Goal: Find contact information: Find contact information

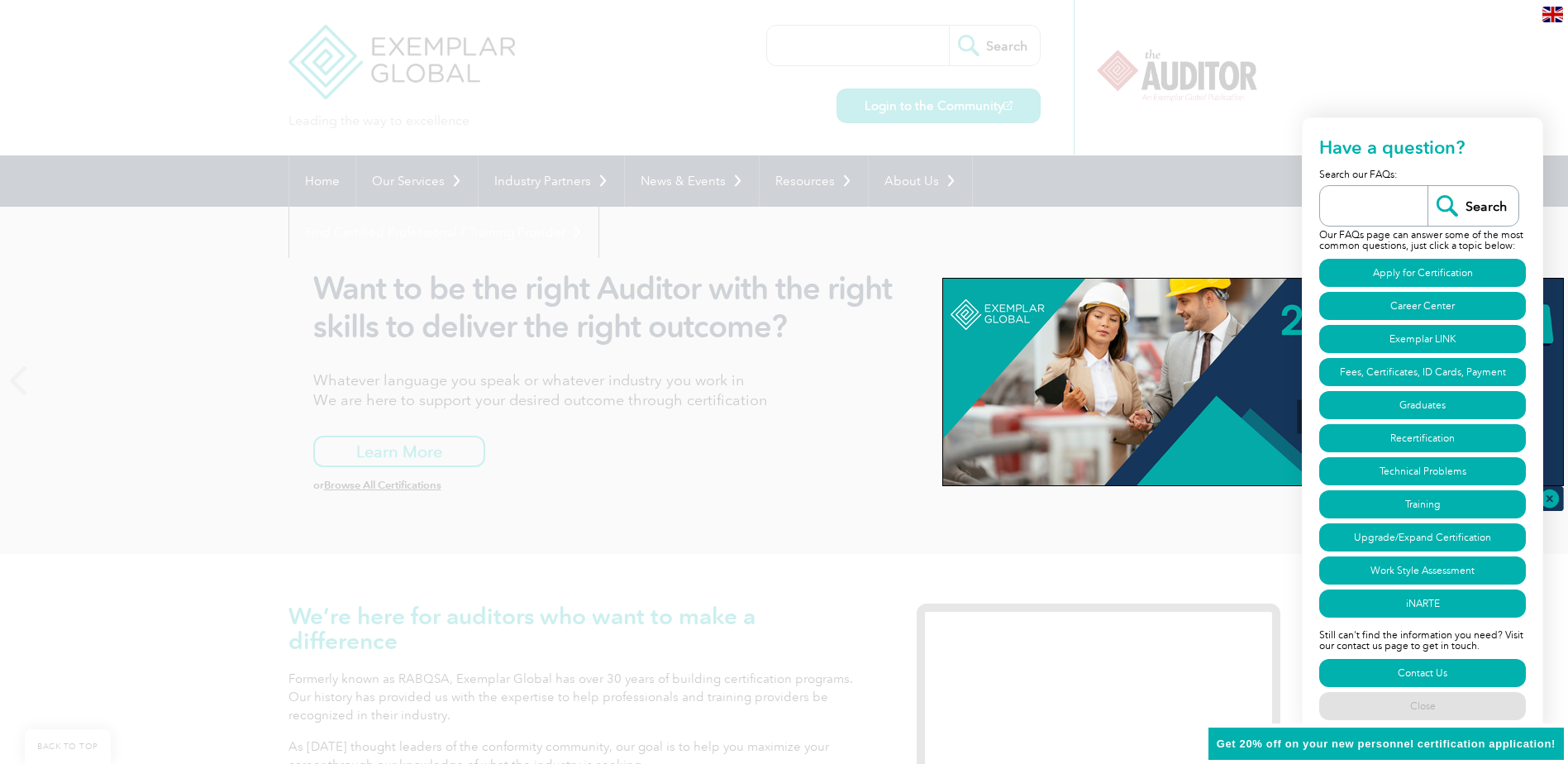
scroll to position [827, 0]
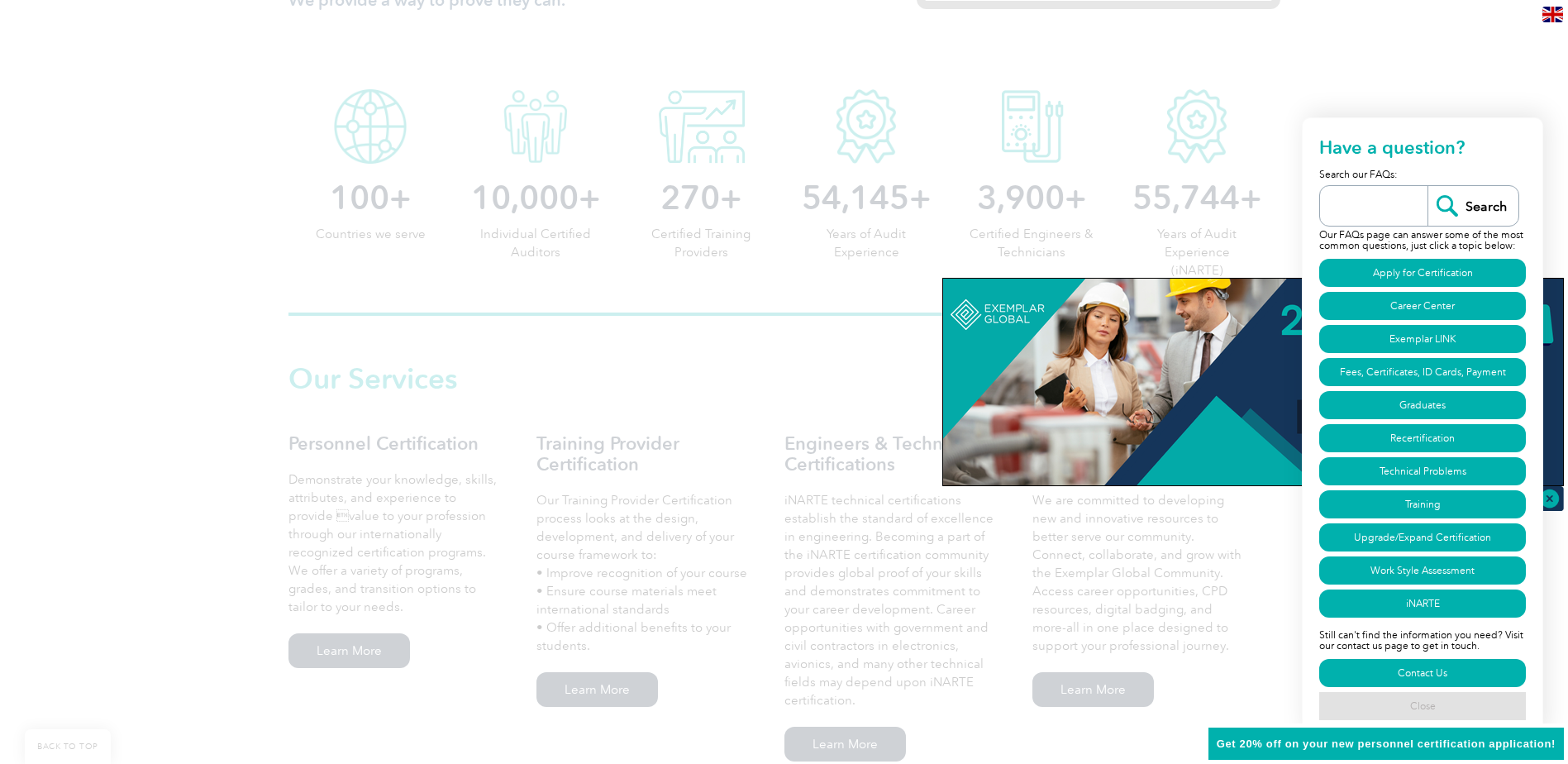
click at [1409, 706] on link "Close" at bounding box center [1422, 706] width 207 height 28
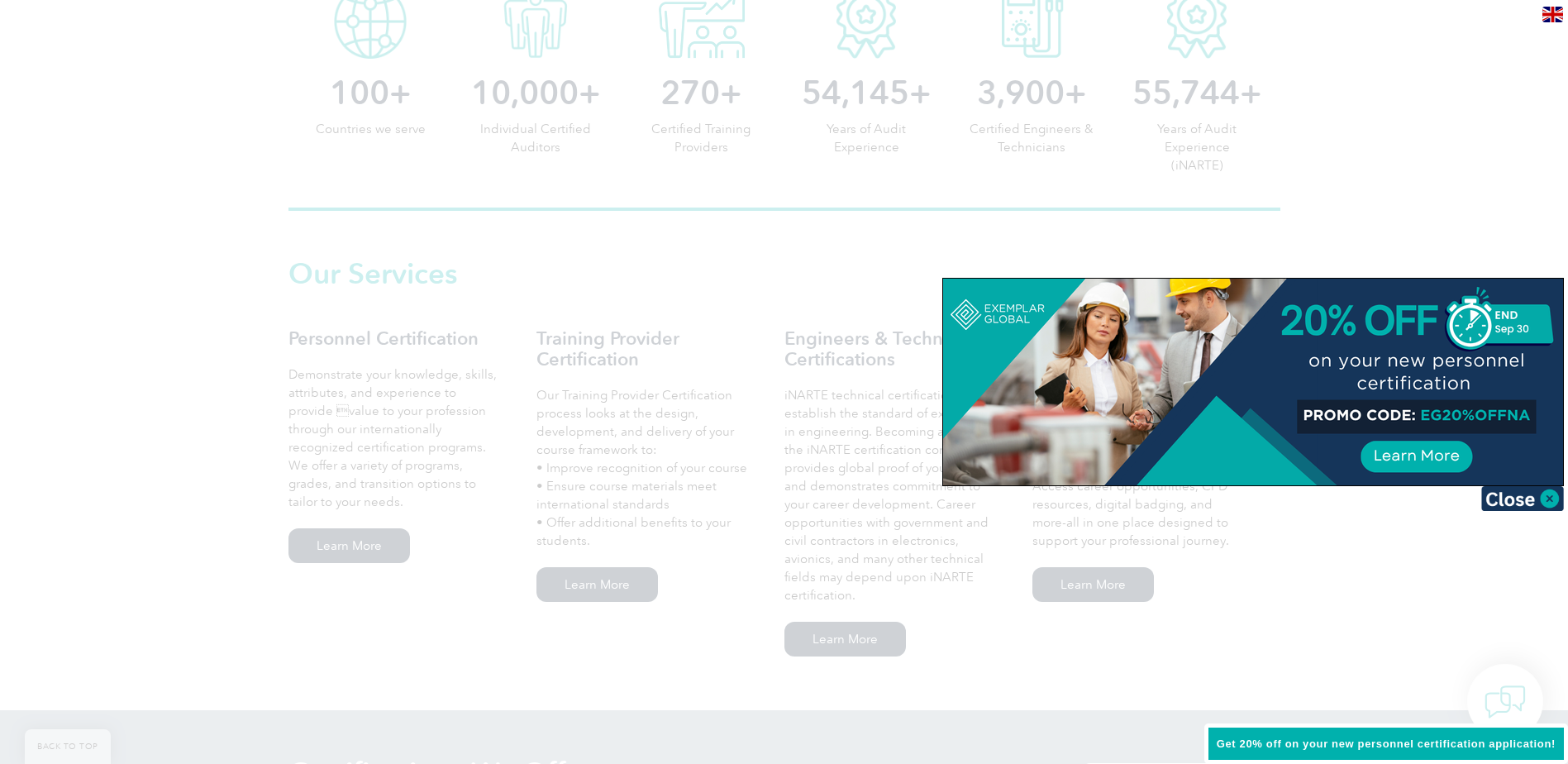
scroll to position [1405, 0]
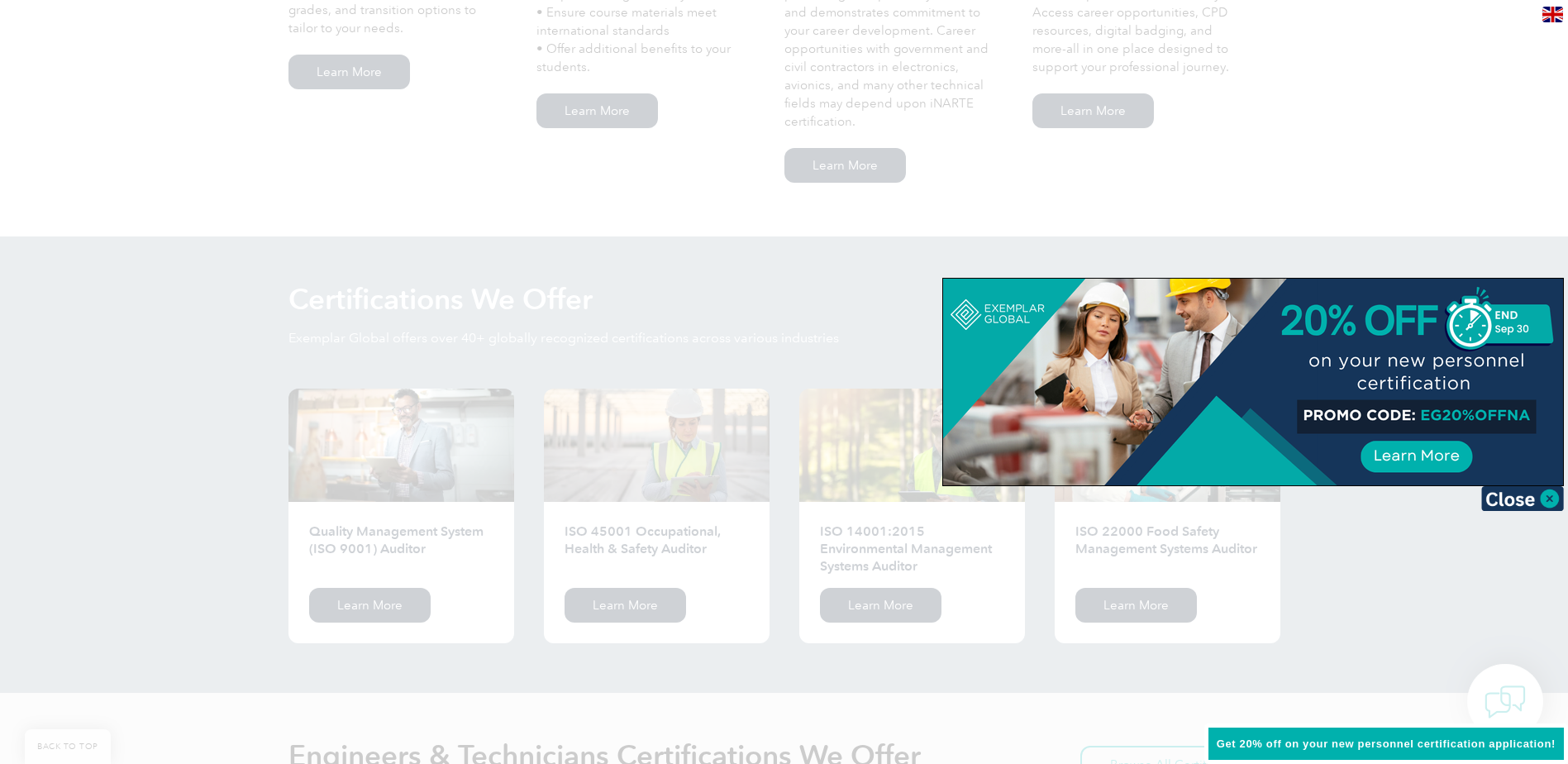
click at [1549, 499] on img at bounding box center [1523, 498] width 82 height 25
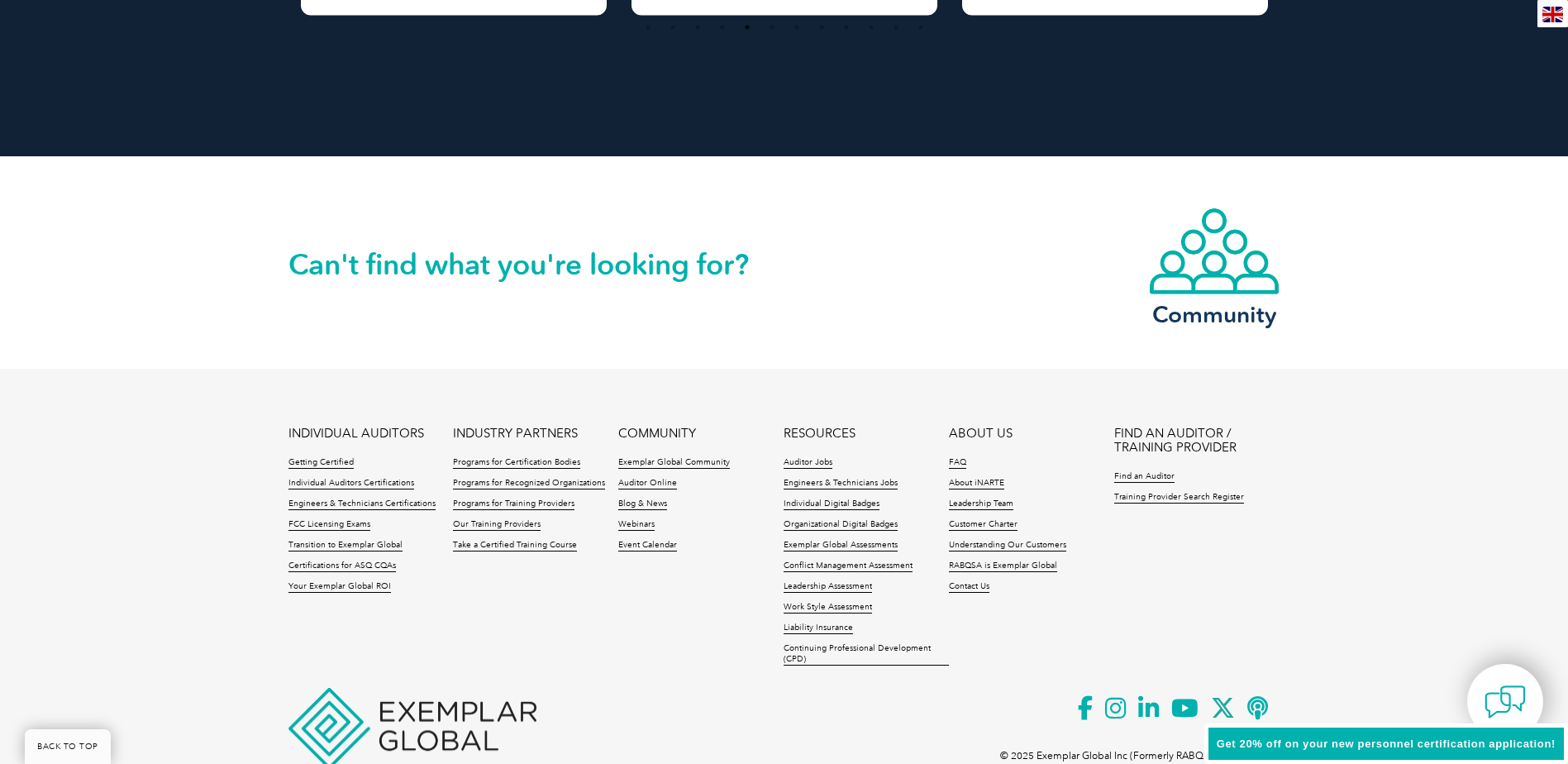
scroll to position [3721, 0]
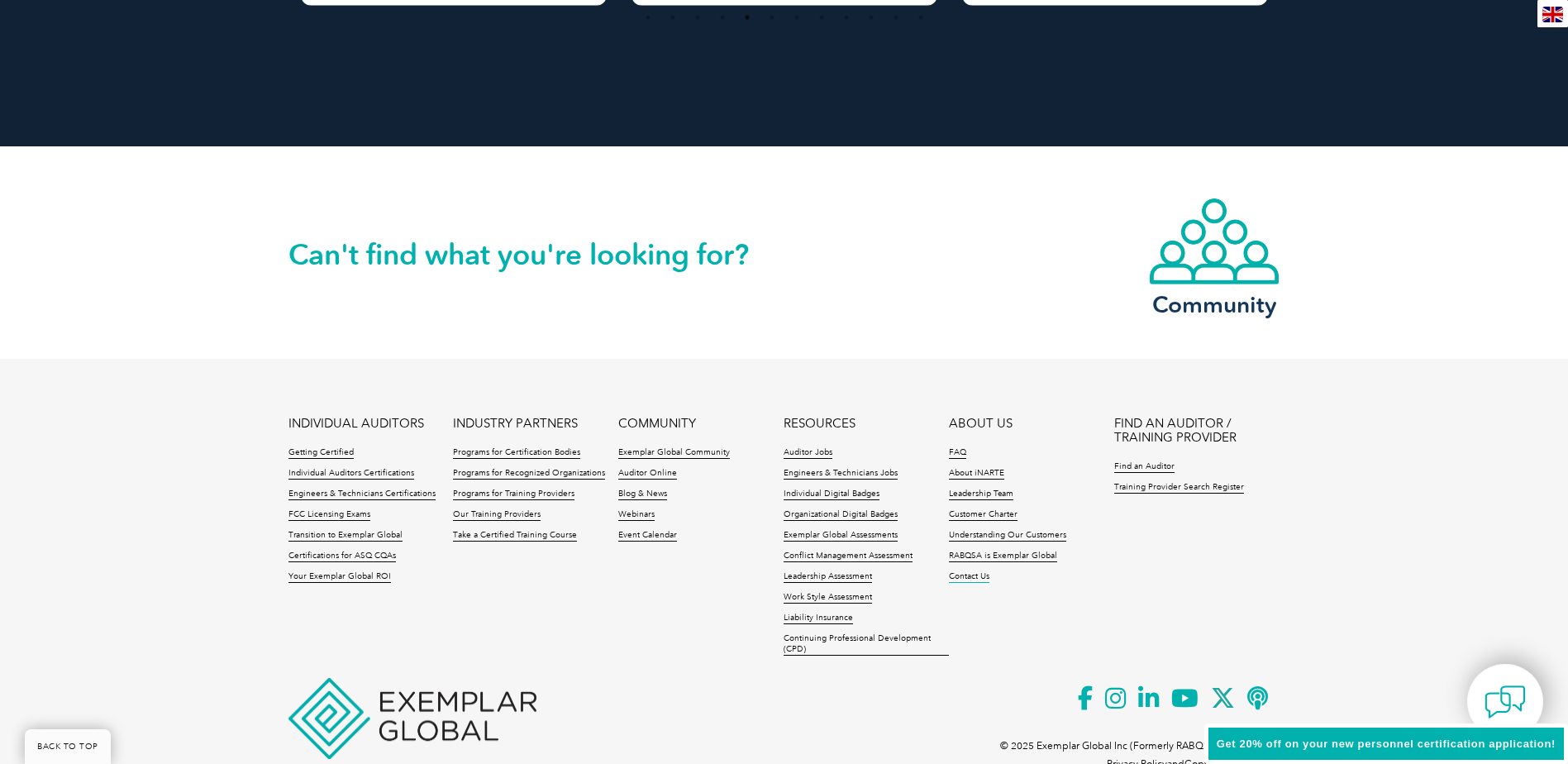
click at [970, 578] on link "Contact Us" at bounding box center [969, 576] width 40 height 11
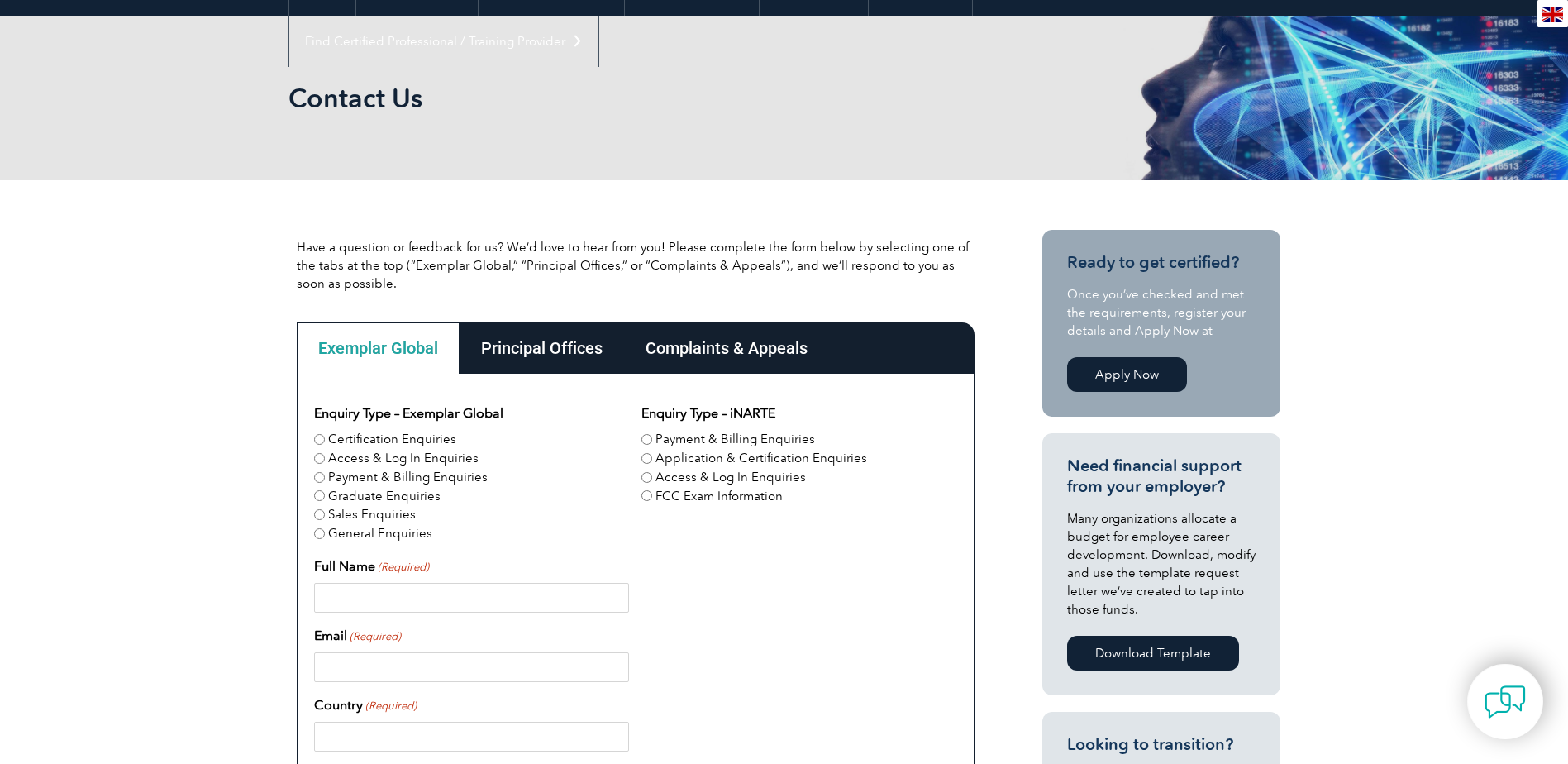
scroll to position [248, 0]
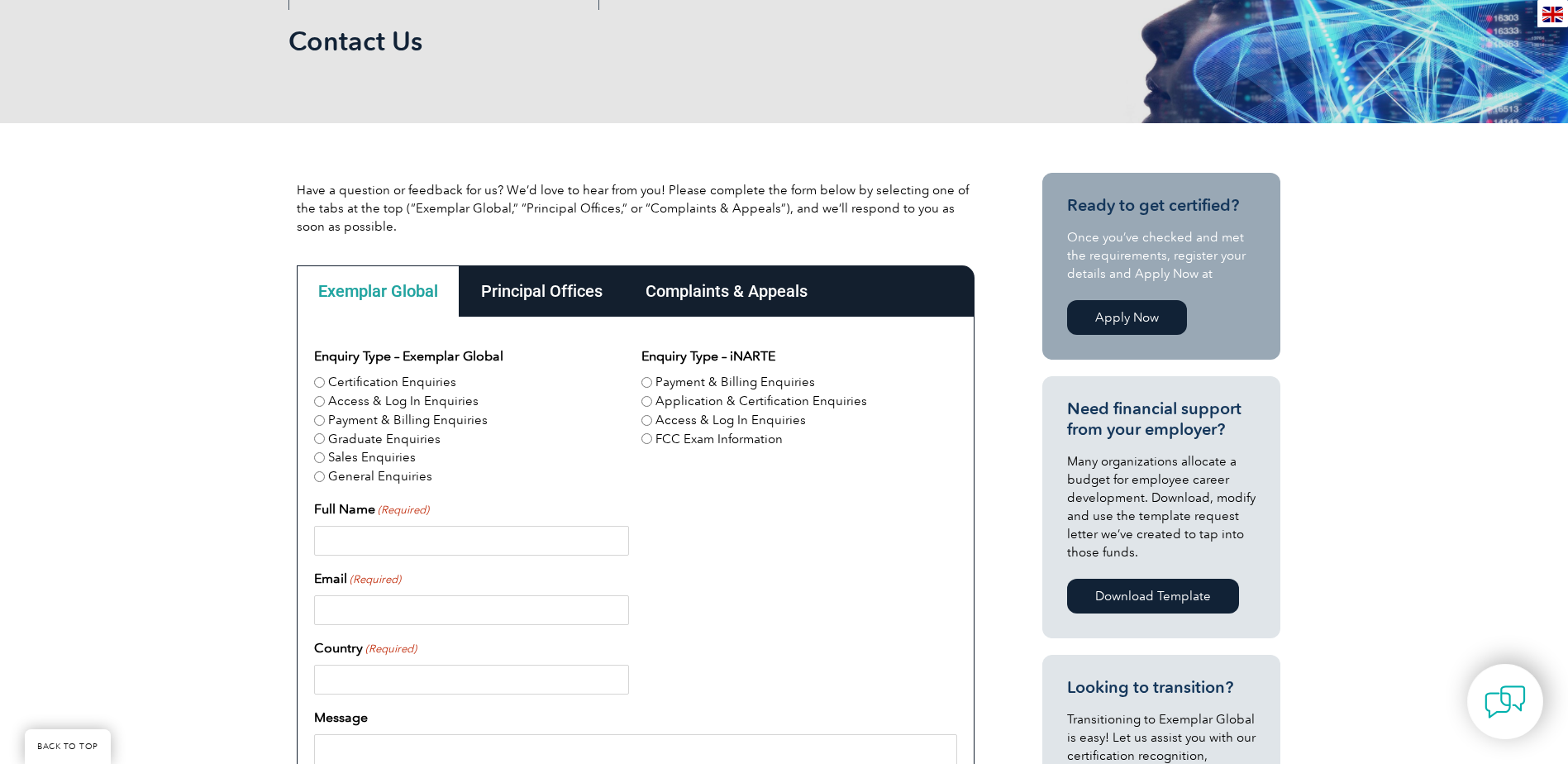
click at [508, 291] on div "Principal Offices" at bounding box center [542, 292] width 165 height 51
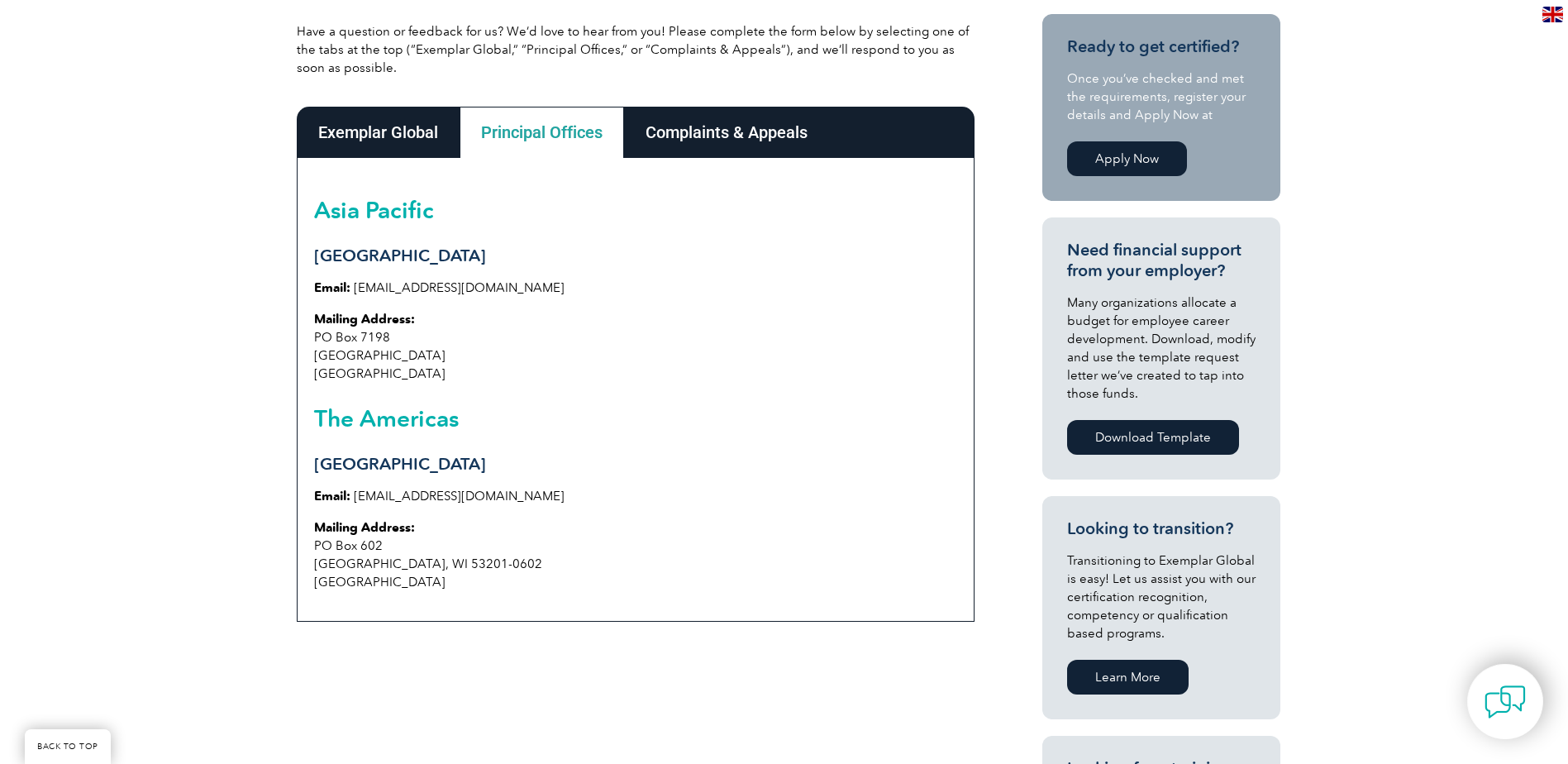
scroll to position [413, 0]
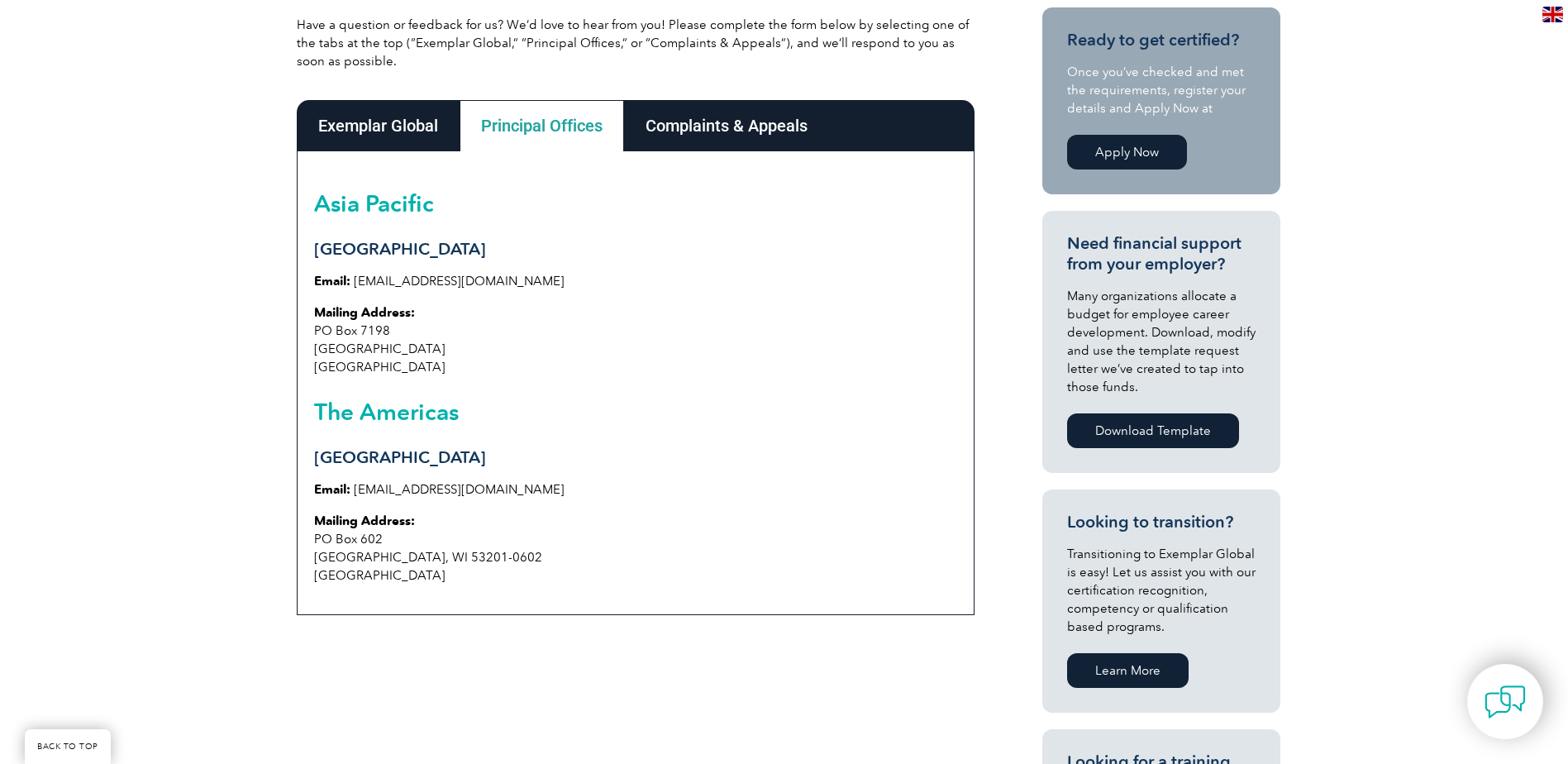
click at [737, 120] on div "Complaints & Appeals" at bounding box center [726, 126] width 205 height 51
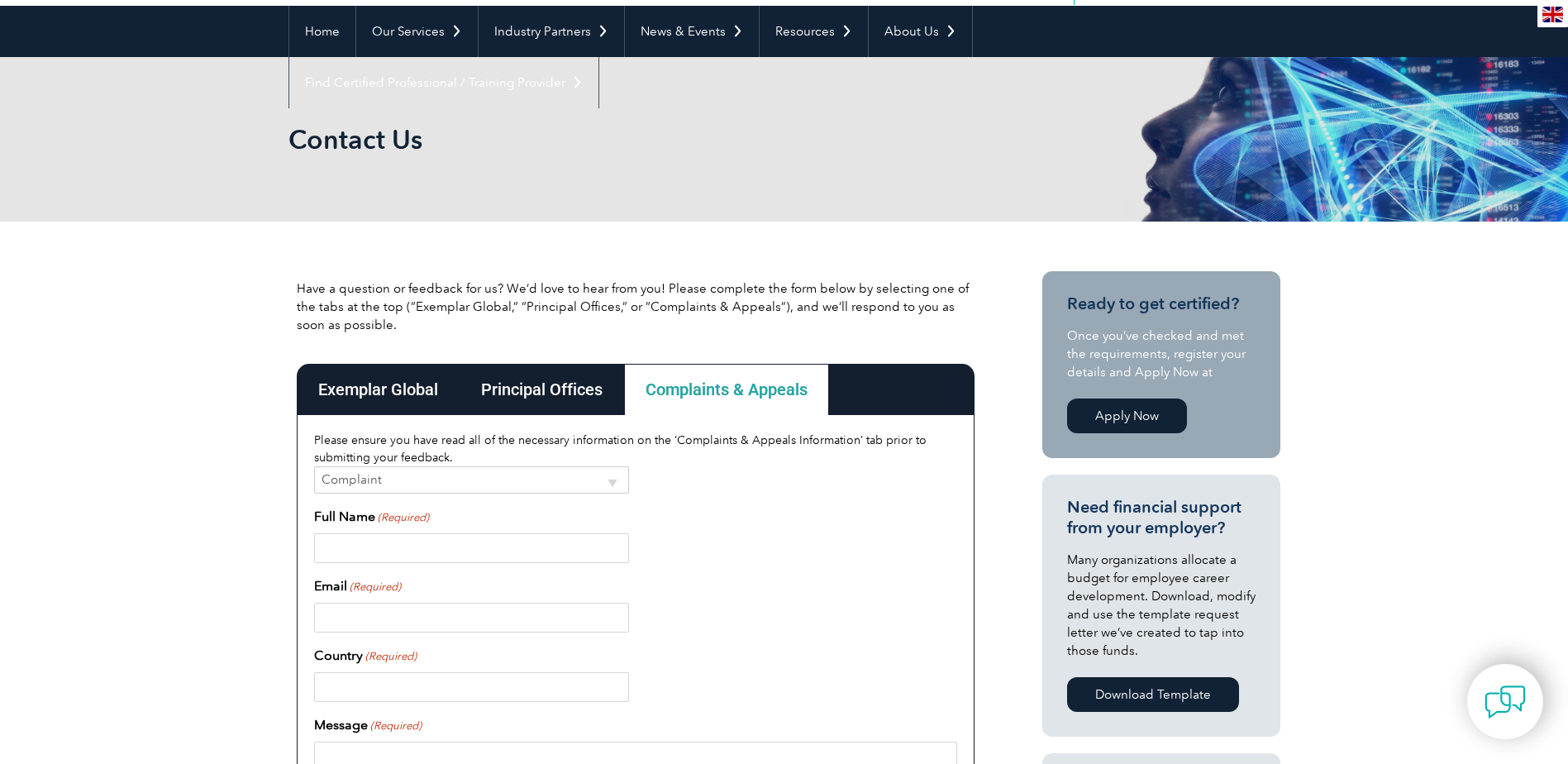
scroll to position [0, 0]
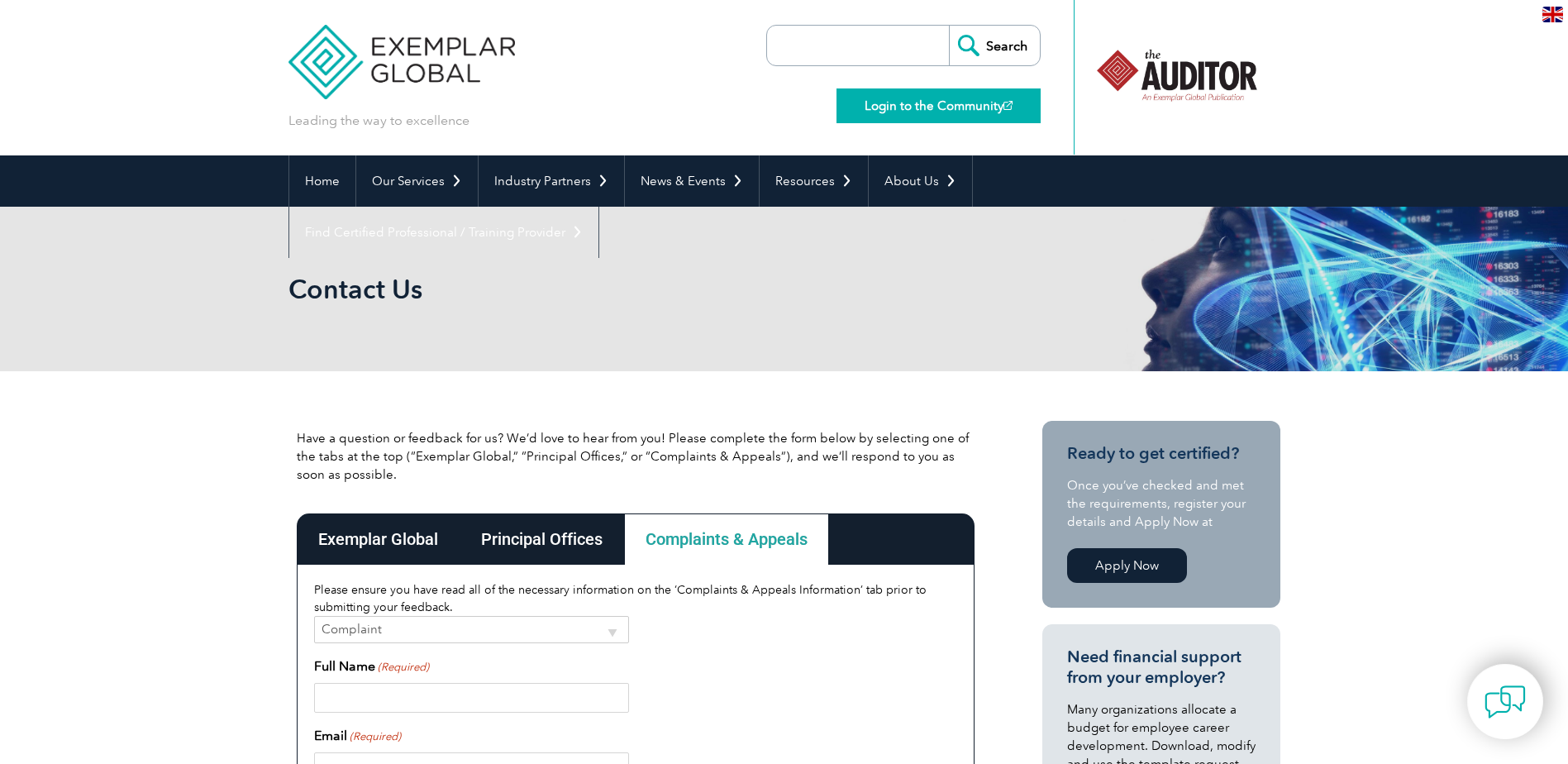
click at [937, 97] on link "Login to the Community" at bounding box center [939, 105] width 204 height 34
